Goal: Task Accomplishment & Management: Manage account settings

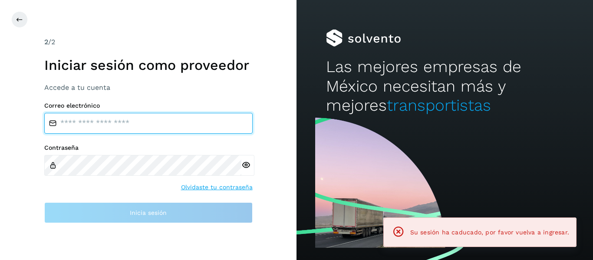
click at [156, 122] on input "email" at bounding box center [148, 123] width 208 height 21
type input "**********"
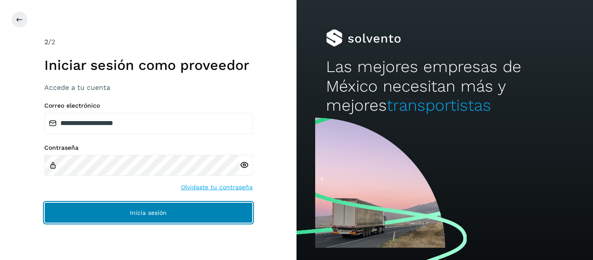
click at [120, 204] on button "Inicia sesión" at bounding box center [148, 212] width 208 height 21
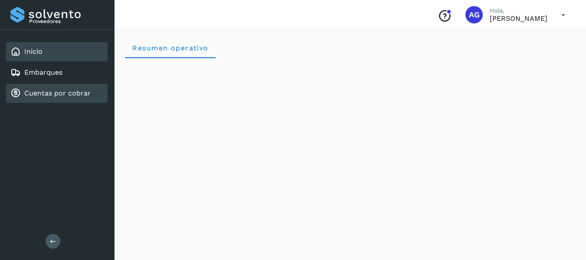
click at [69, 93] on link "Cuentas por cobrar" at bounding box center [57, 93] width 66 height 8
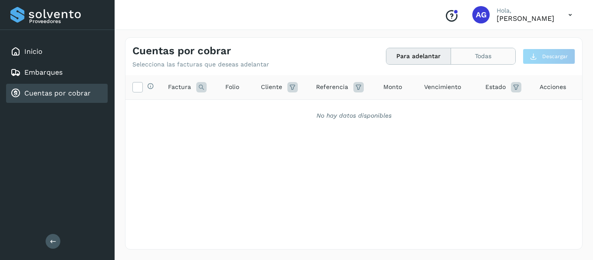
click at [464, 54] on button "Todas" at bounding box center [483, 56] width 64 height 16
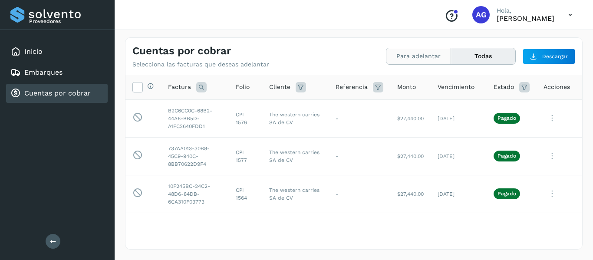
click at [451, 54] on button "Para adelantar" at bounding box center [483, 56] width 64 height 16
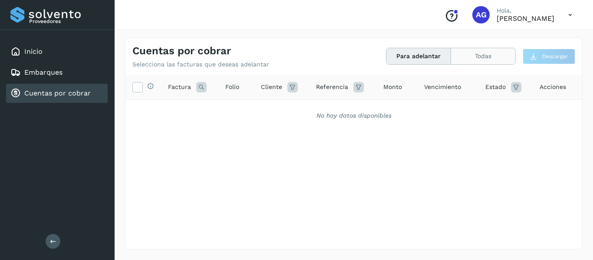
click at [461, 55] on button "Todas" at bounding box center [483, 56] width 64 height 16
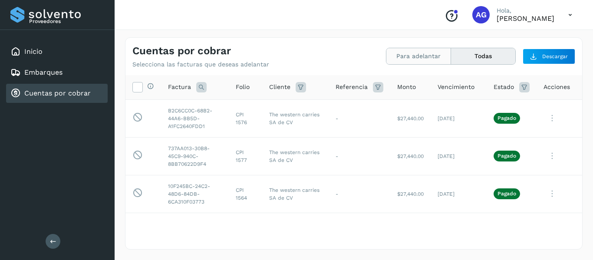
click at [451, 56] on button "Para adelantar" at bounding box center [483, 56] width 64 height 16
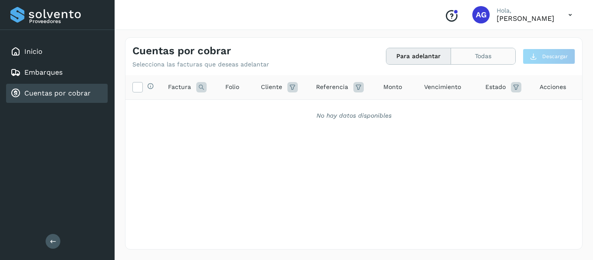
click at [476, 58] on button "Todas" at bounding box center [483, 56] width 64 height 16
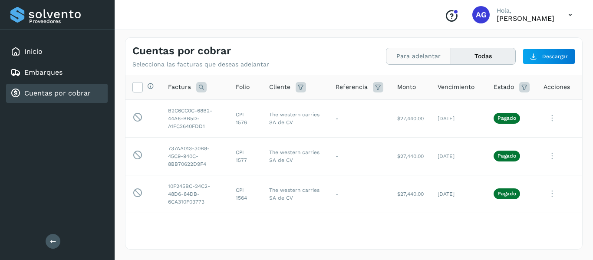
click at [451, 62] on button "Para adelantar" at bounding box center [483, 56] width 64 height 16
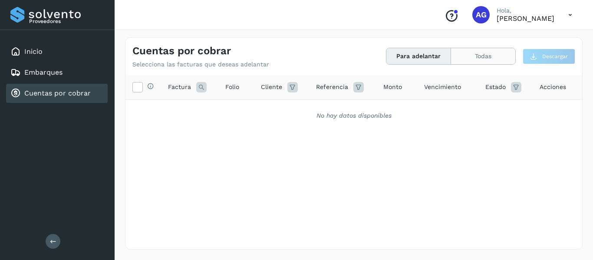
click at [470, 53] on button "Todas" at bounding box center [483, 56] width 64 height 16
